Goal: Transaction & Acquisition: Purchase product/service

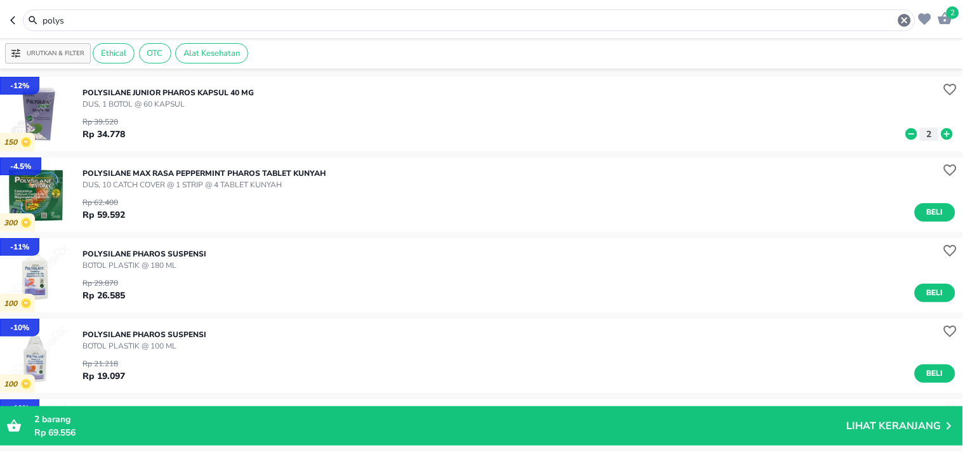
drag, startPoint x: 85, startPoint y: 17, endPoint x: 72, endPoint y: 23, distance: 13.9
click at [72, 23] on input "polys" at bounding box center [468, 20] width 855 height 13
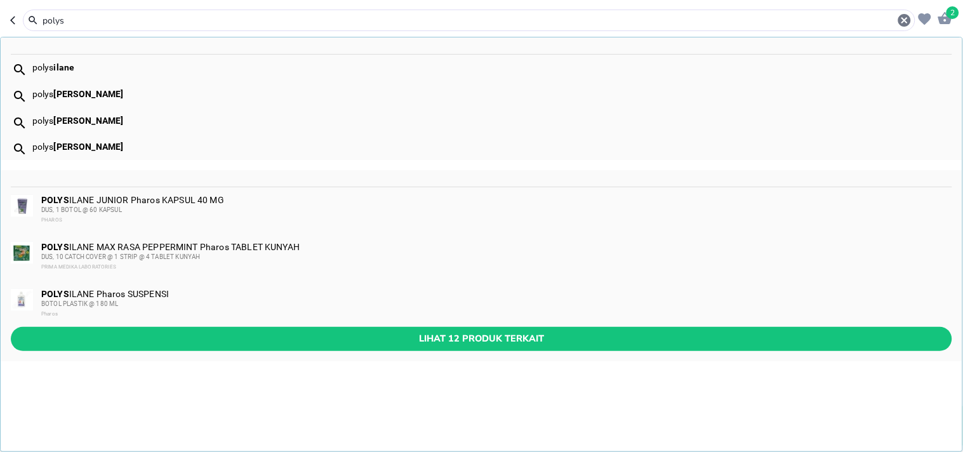
drag, startPoint x: 67, startPoint y: 17, endPoint x: 29, endPoint y: 19, distance: 38.1
click at [29, 19] on div "polys" at bounding box center [469, 20] width 886 height 15
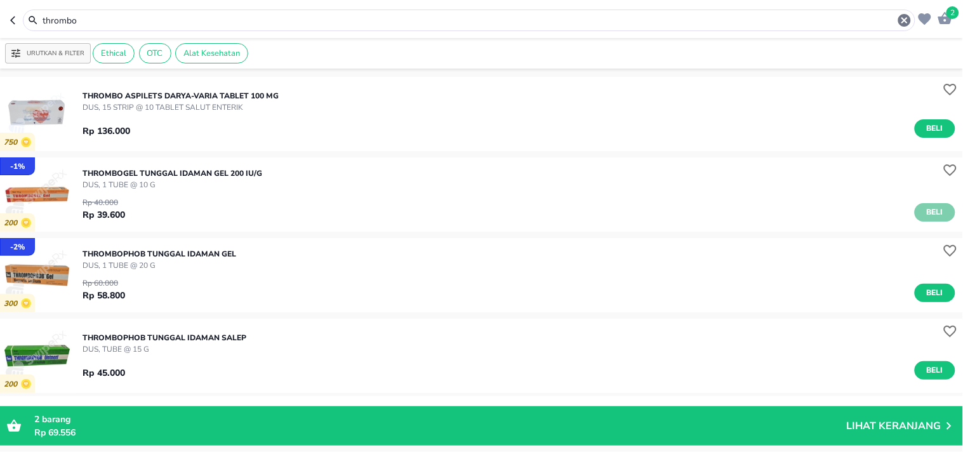
click at [931, 208] on span "Beli" at bounding box center [935, 212] width 22 height 13
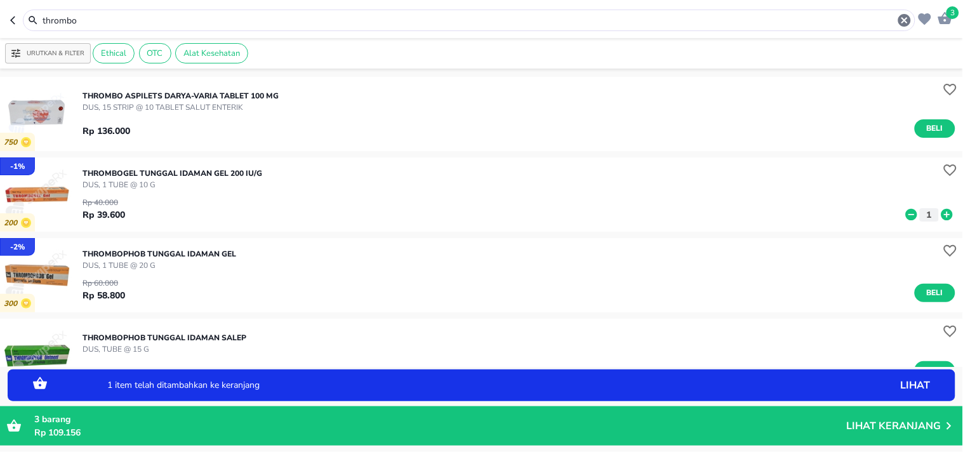
click at [941, 212] on icon at bounding box center [946, 214] width 11 height 11
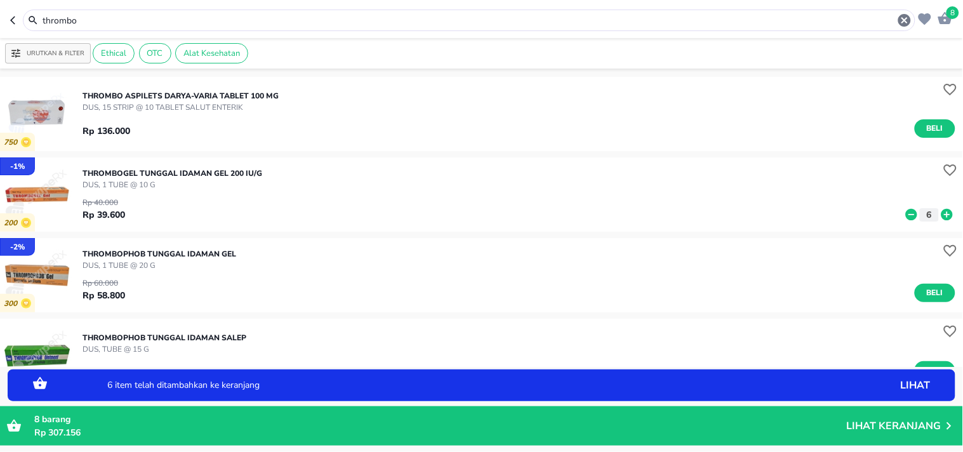
click at [102, 21] on input "thrombo" at bounding box center [468, 20] width 855 height 13
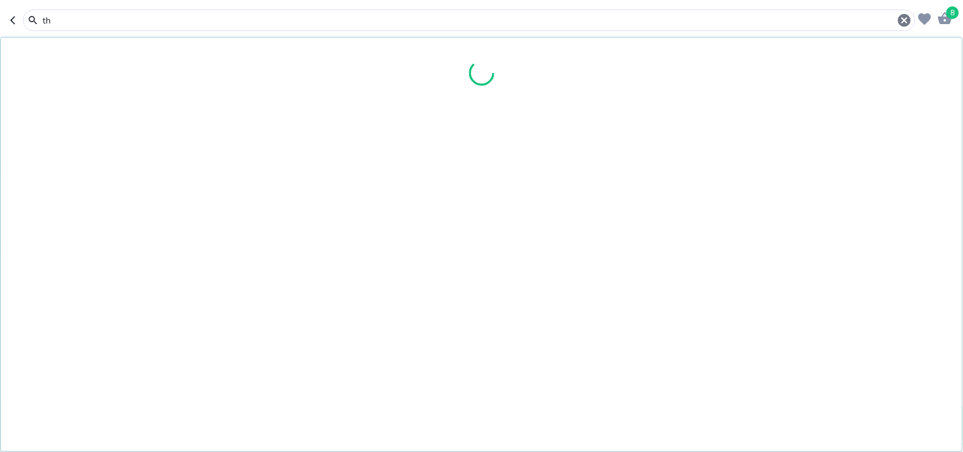
type input "t"
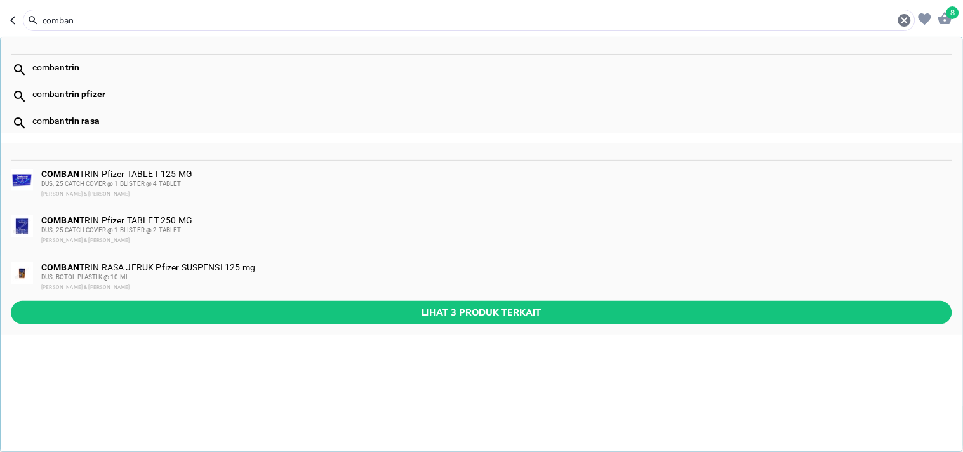
type input "comban"
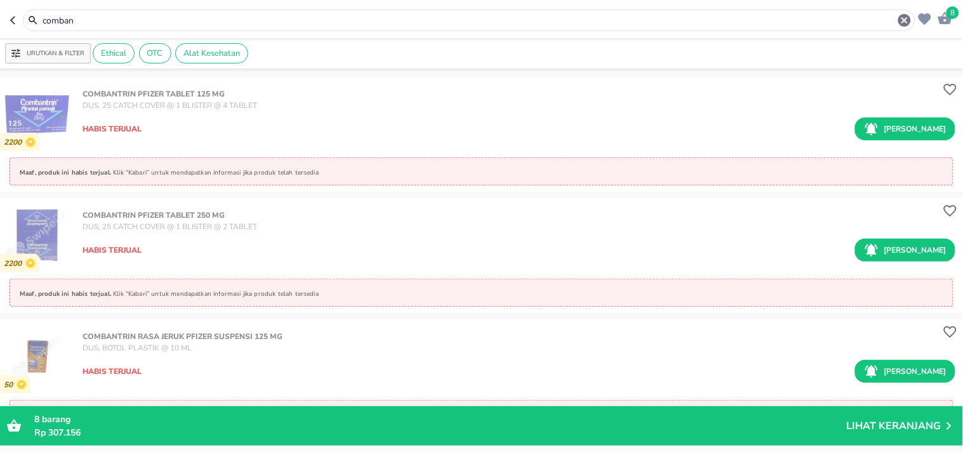
click at [949, 21] on icon "button" at bounding box center [945, 18] width 14 height 12
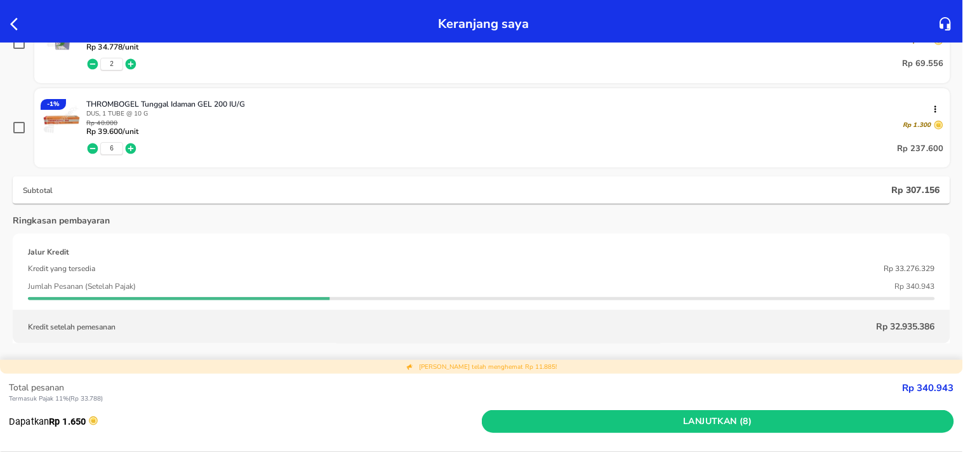
scroll to position [108, 0]
